Goal: Navigation & Orientation: Find specific page/section

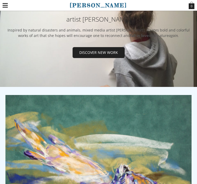
click at [107, 54] on span "Discover new work" at bounding box center [98, 53] width 51 height 10
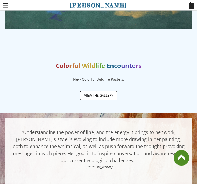
scroll to position [216, 0]
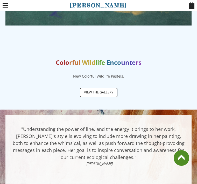
click at [112, 91] on span "View the gallery" at bounding box center [99, 92] width 37 height 9
